Goal: Information Seeking & Learning: Learn about a topic

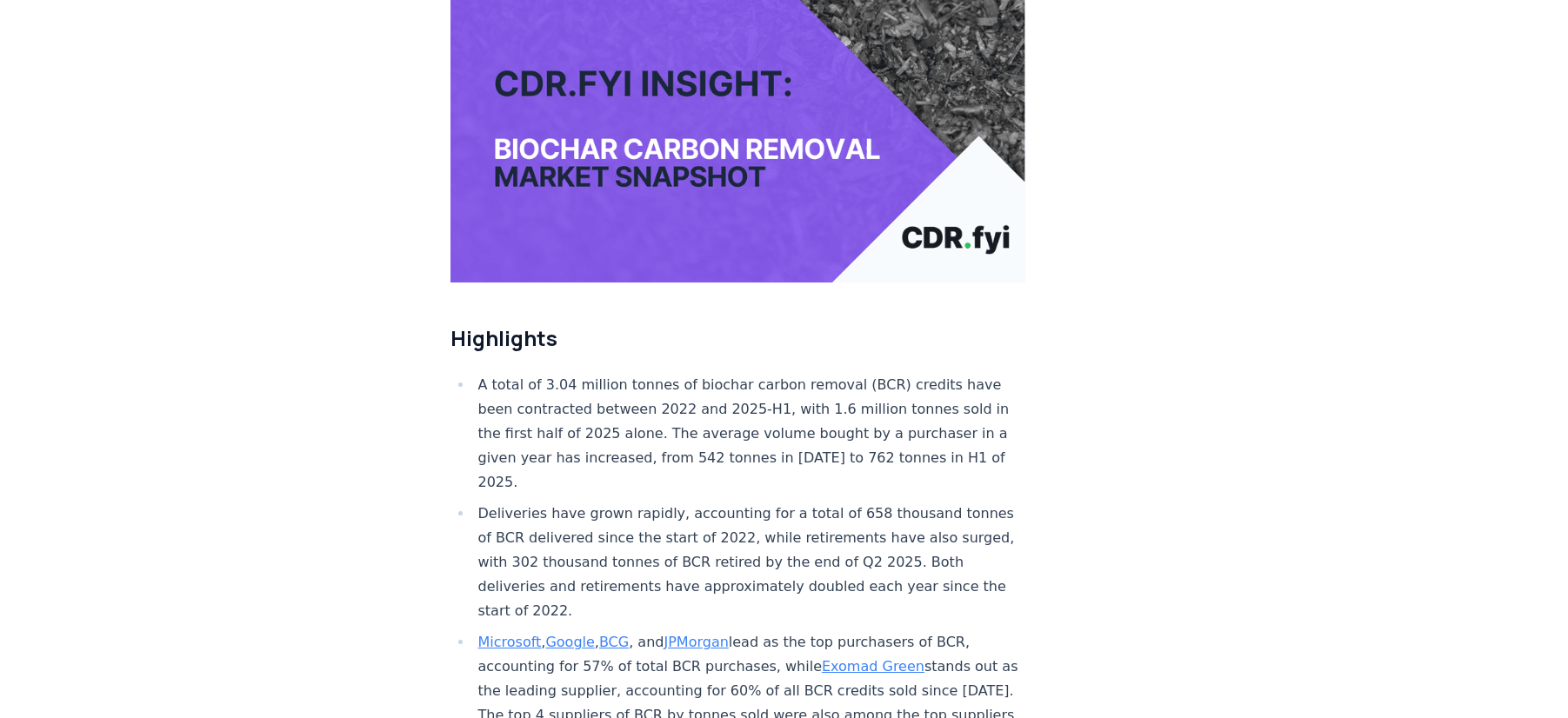
scroll to position [338, 0]
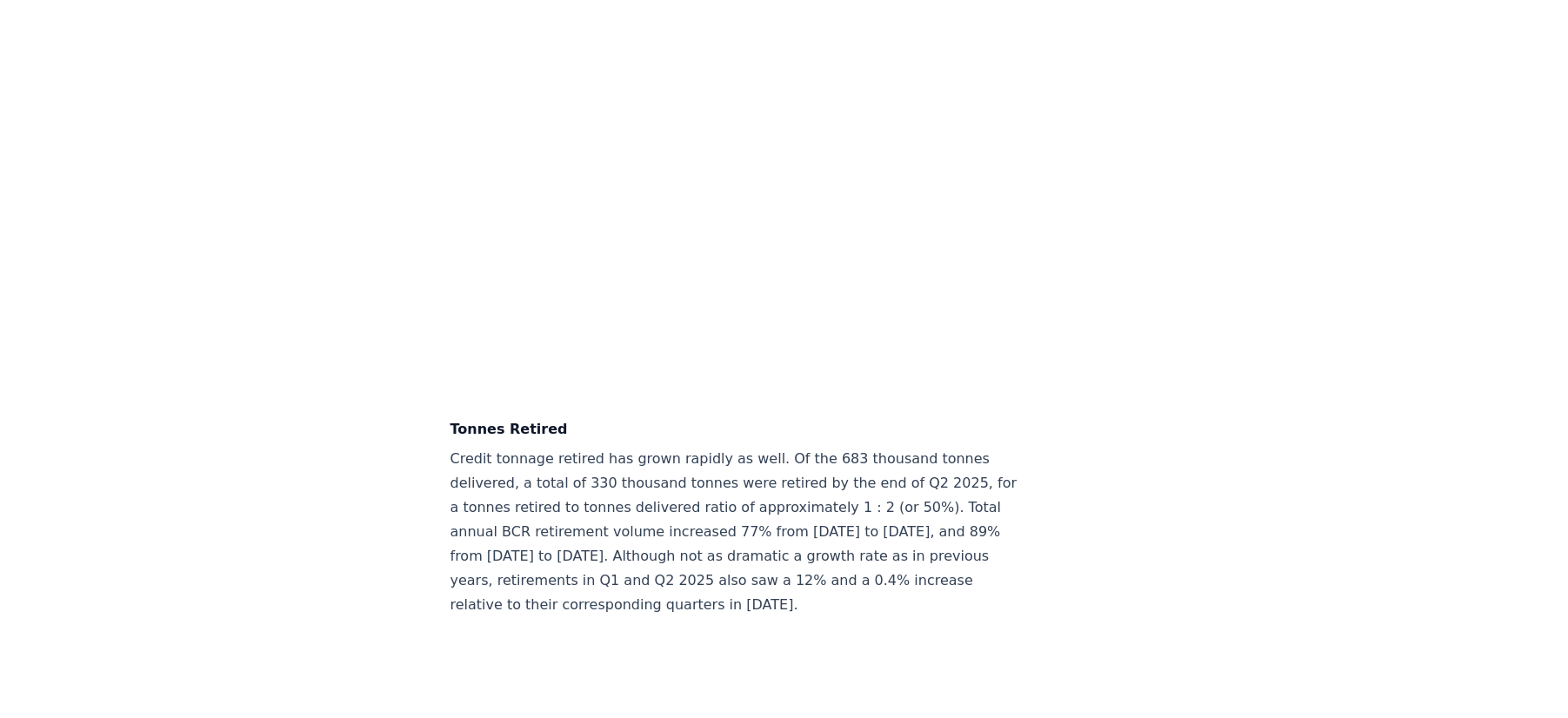
scroll to position [6012, 0]
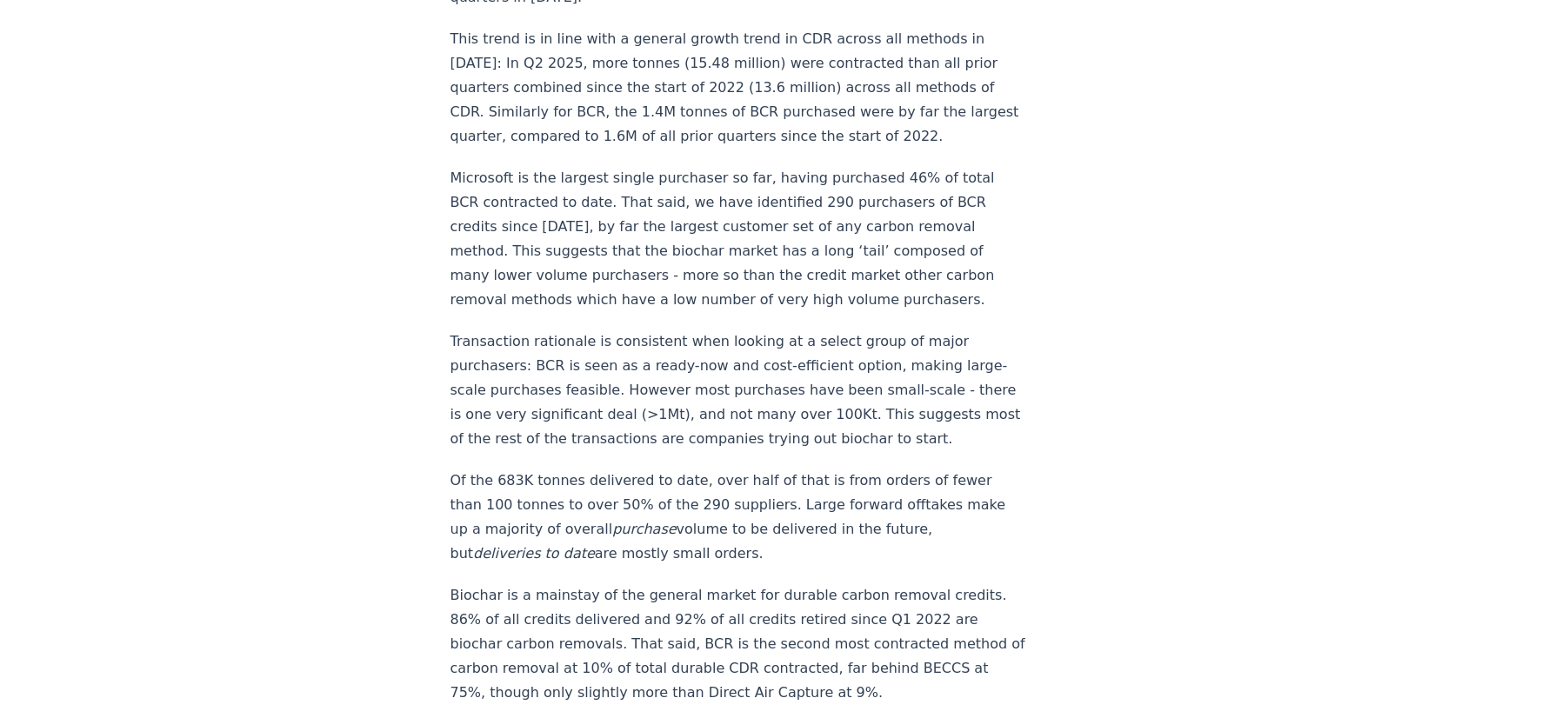
scroll to position [1887, 0]
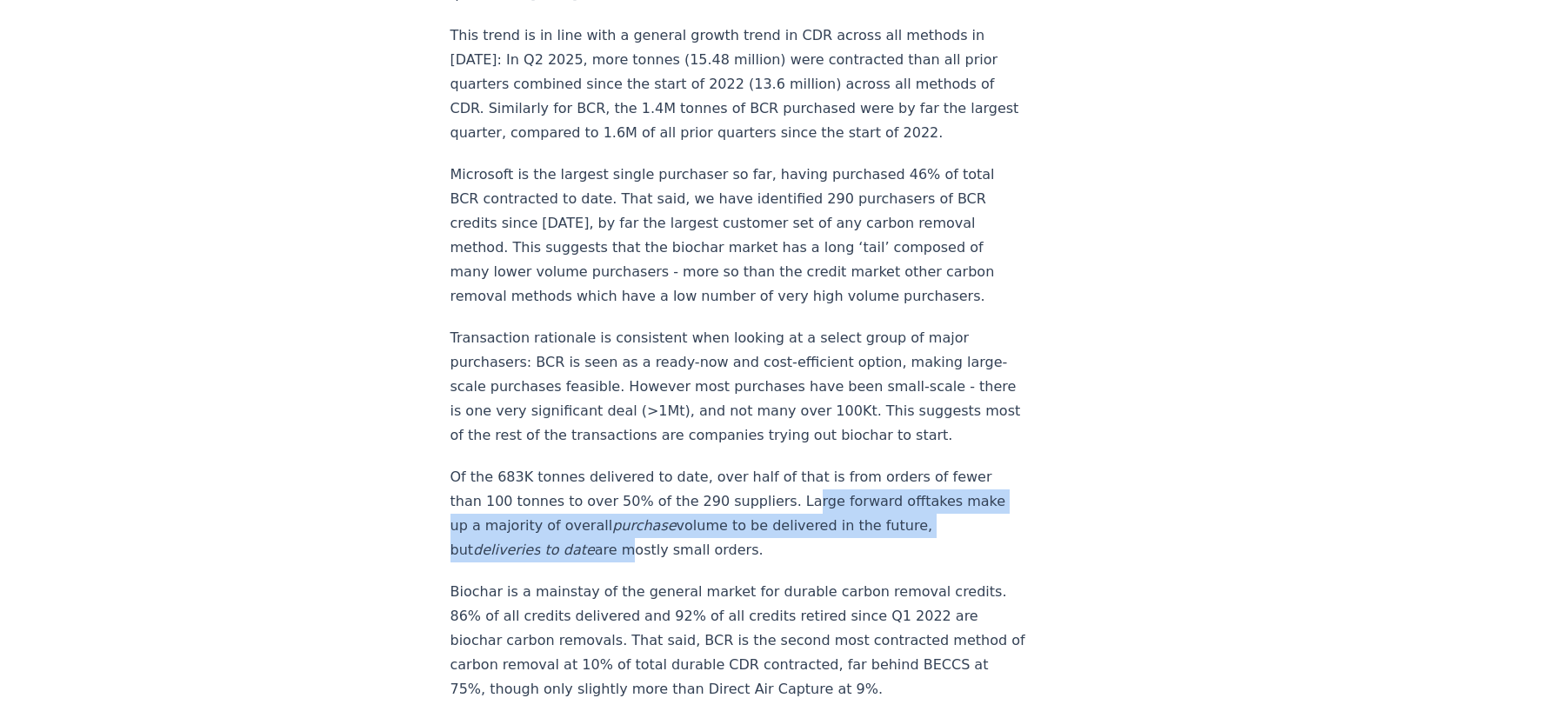
drag, startPoint x: 725, startPoint y: 397, endPoint x: 961, endPoint y: 428, distance: 238.0
click at [961, 465] on p "Of the 683K tonnes delivered to date, over half of that is from orders of fewer…" at bounding box center [739, 514] width 576 height 97
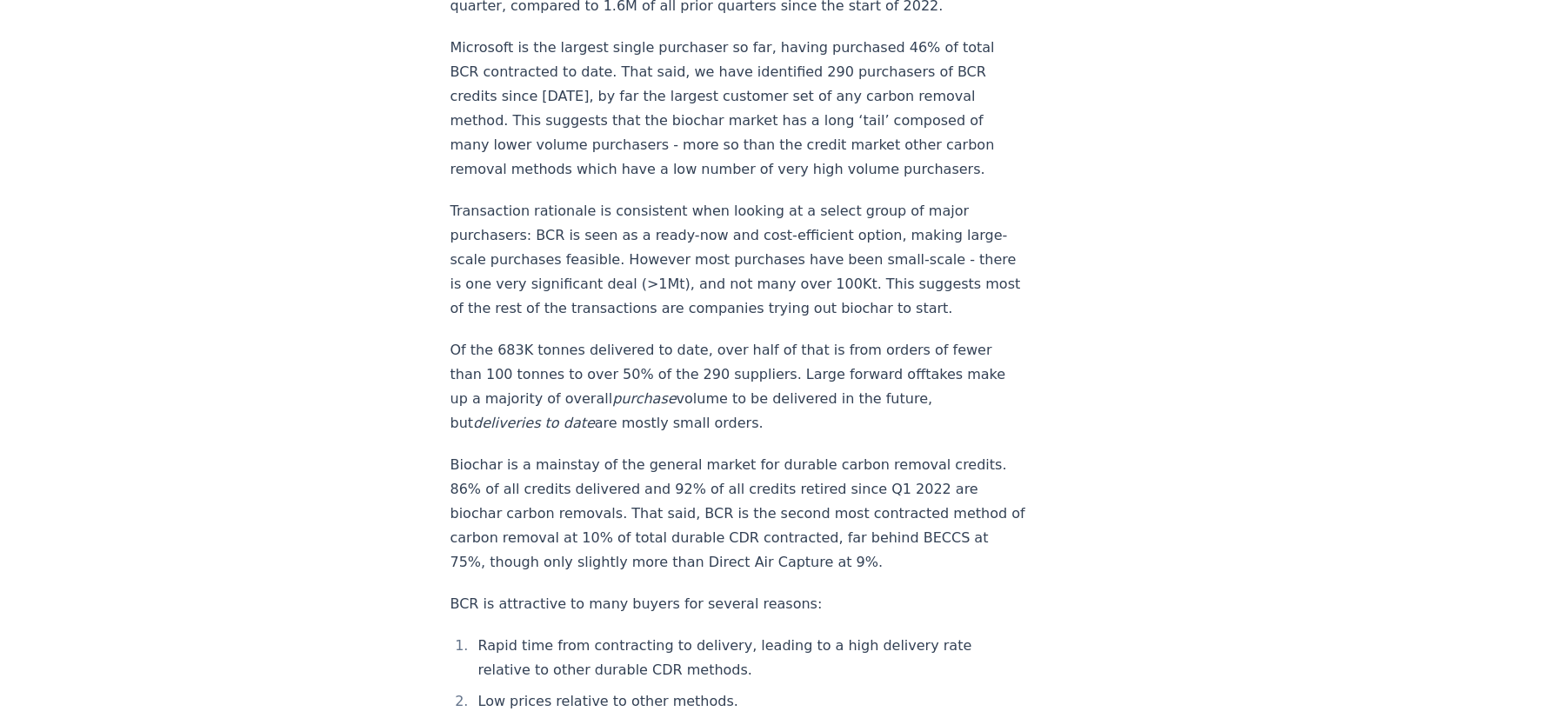
scroll to position [2033, 0]
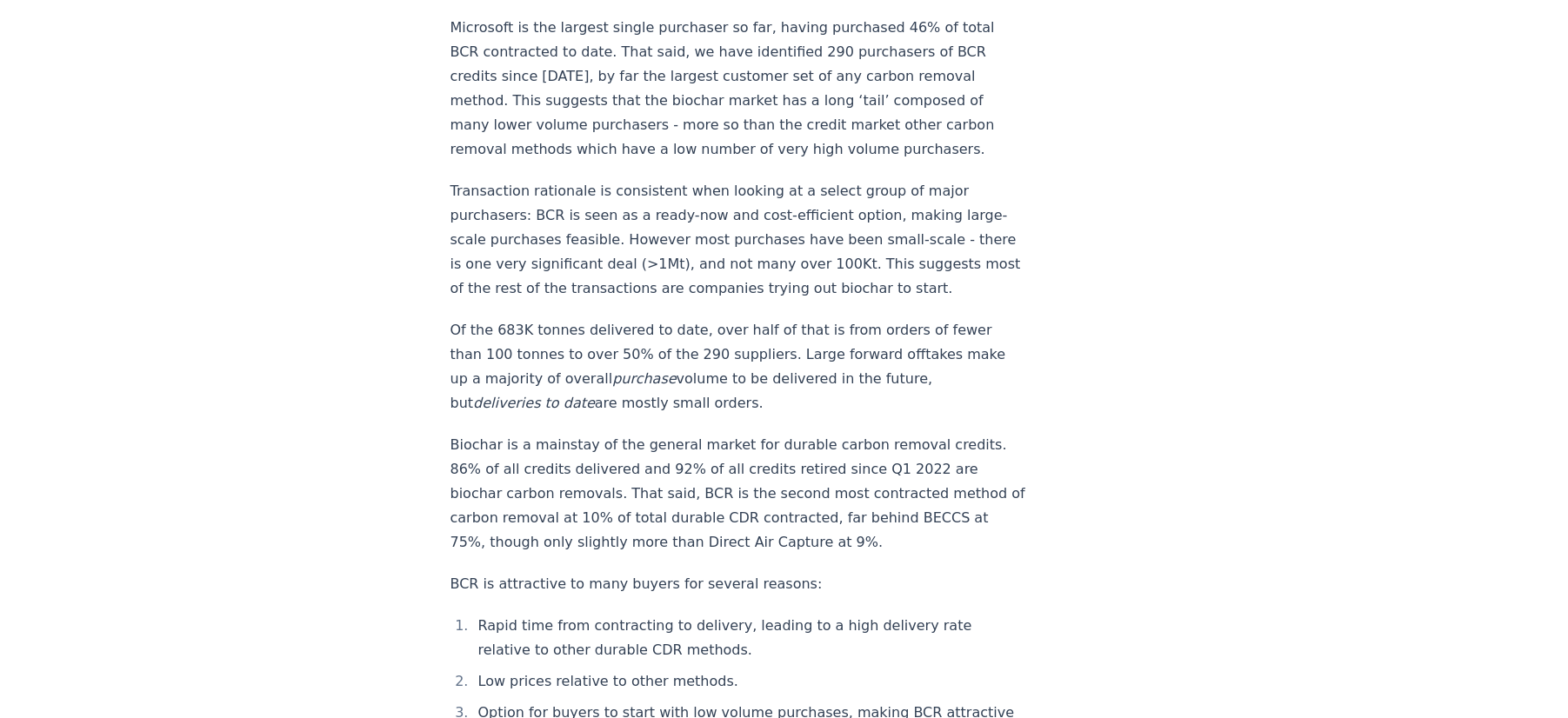
drag, startPoint x: 712, startPoint y: 259, endPoint x: 810, endPoint y: 290, distance: 102.8
click at [811, 319] on p "Of the 683K tonnes delivered to date, over half of that is from orders of fewer…" at bounding box center [739, 367] width 576 height 97
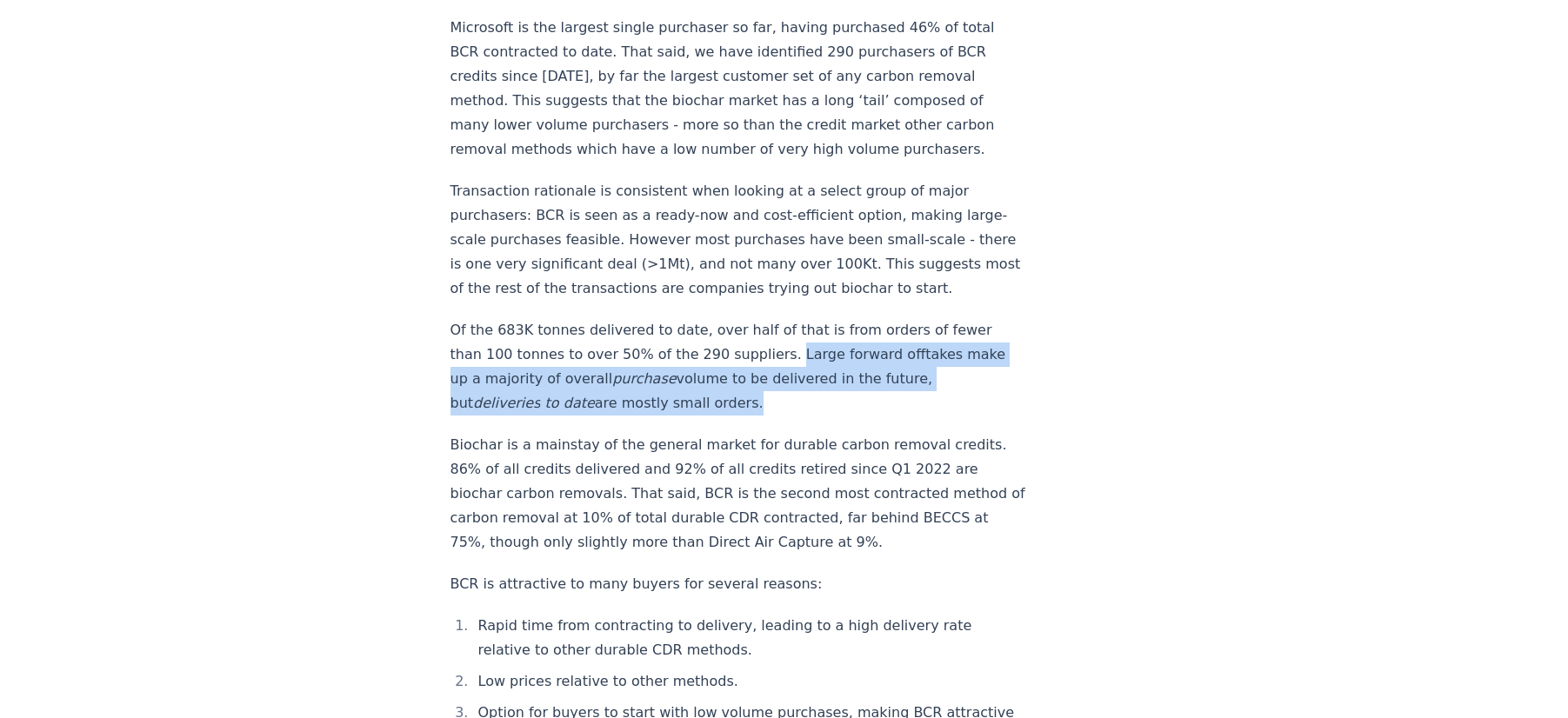
click at [764, 319] on p "Of the 683K tonnes delivered to date, over half of that is from orders of fewer…" at bounding box center [739, 367] width 576 height 97
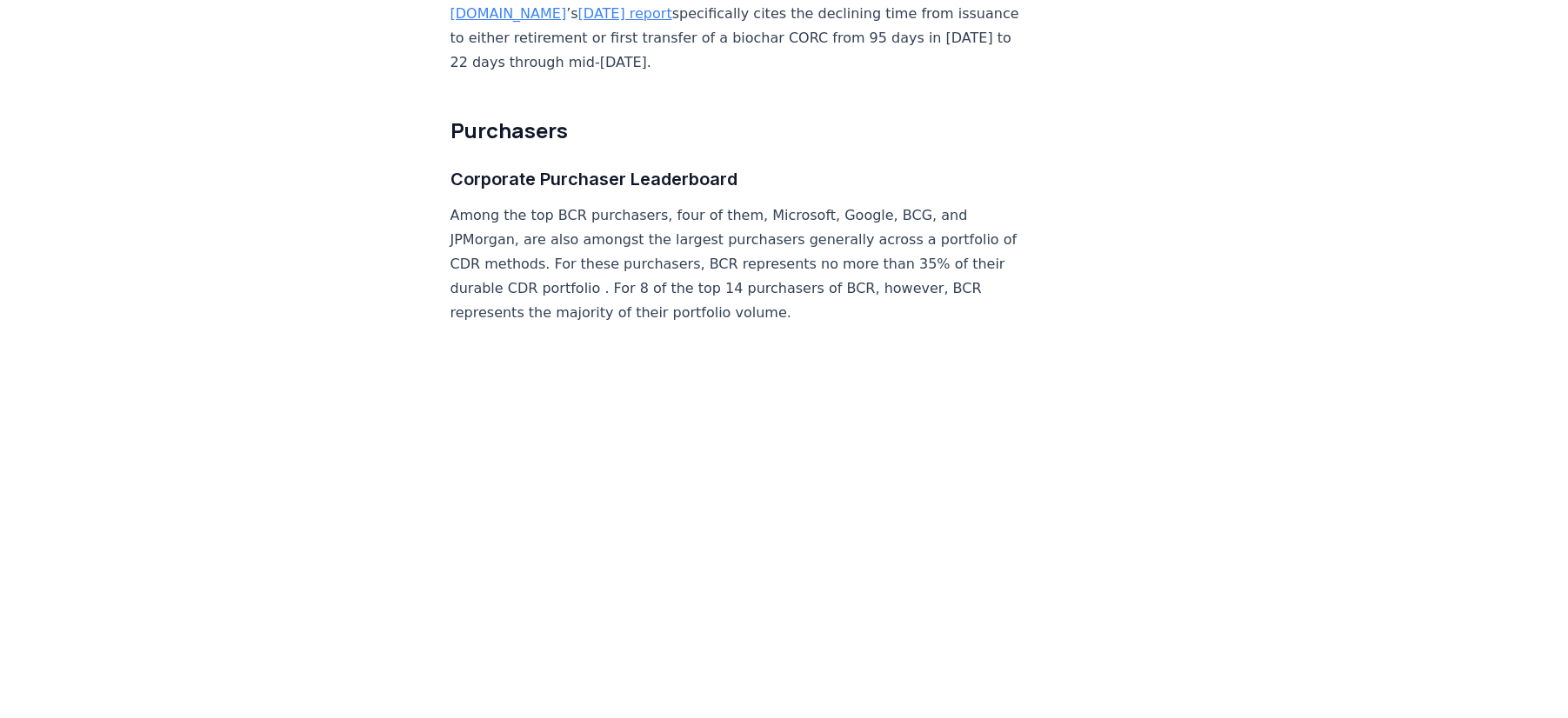
scroll to position [7178, 0]
